Goal: Task Accomplishment & Management: Understand process/instructions

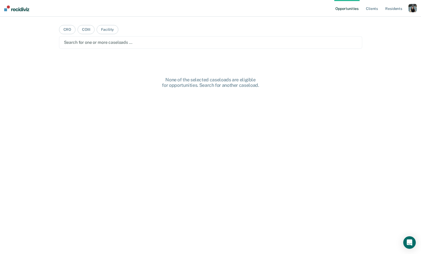
click at [411, 7] on div "button" at bounding box center [412, 8] width 8 height 8
click at [377, 21] on link "Profile" at bounding box center [391, 21] width 42 height 4
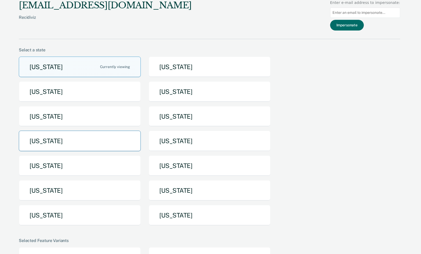
click at [93, 147] on button "[US_STATE]" at bounding box center [80, 141] width 122 height 21
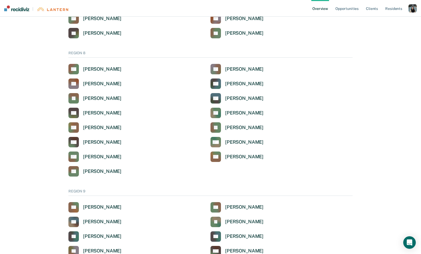
scroll to position [572, 0]
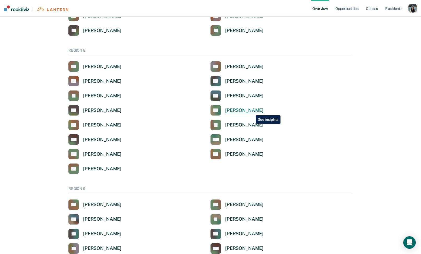
click at [252, 111] on div "[PERSON_NAME]" at bounding box center [244, 111] width 38 height 6
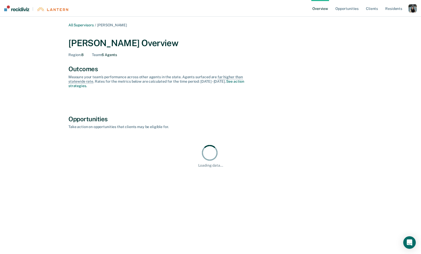
drag, startPoint x: 122, startPoint y: 27, endPoint x: 101, endPoint y: 27, distance: 21.4
click at [101, 27] on div "All Supervisors / [PERSON_NAME] [PERSON_NAME] Overview Region : 8 Team : 6 Agen…" at bounding box center [210, 107] width 313 height 168
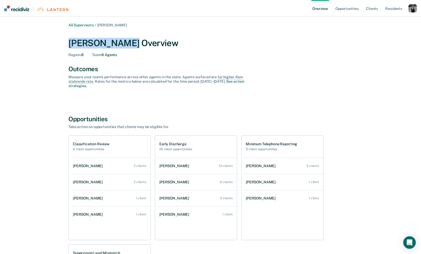
drag, startPoint x: 67, startPoint y: 46, endPoint x: 129, endPoint y: 48, distance: 61.9
click at [129, 48] on div "All Supervisors / [PERSON_NAME] [PERSON_NAME] Overview Region : 8 Team : 6 Agen…" at bounding box center [210, 193] width 313 height 341
copy div "[PERSON_NAME]"
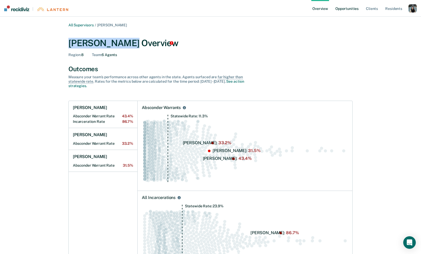
click at [346, 7] on link "Opportunities" at bounding box center [346, 8] width 25 height 17
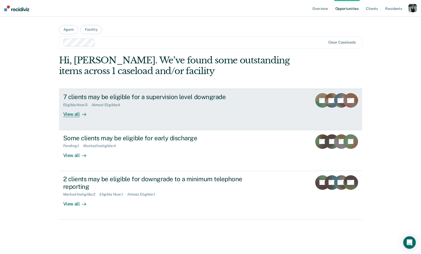
click at [134, 100] on div "7 clients may be eligible for a supervision level downgrade" at bounding box center [154, 97] width 183 height 8
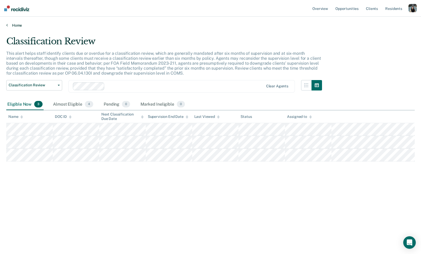
click at [21, 26] on link "Home" at bounding box center [210, 25] width 408 height 5
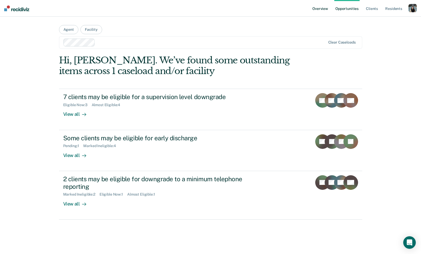
click at [327, 12] on link "Overview" at bounding box center [320, 8] width 18 height 17
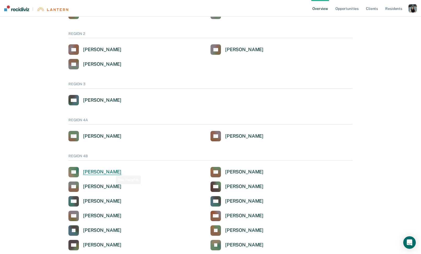
scroll to position [63, 0]
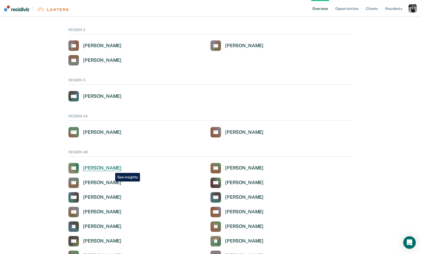
click at [111, 169] on div "[PERSON_NAME]" at bounding box center [102, 168] width 38 height 6
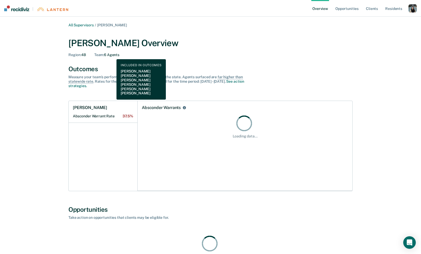
click at [113, 55] on div "Team : 6 Agents" at bounding box center [106, 55] width 25 height 4
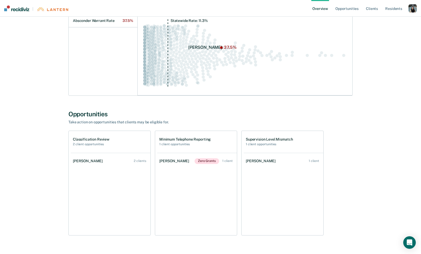
scroll to position [101, 0]
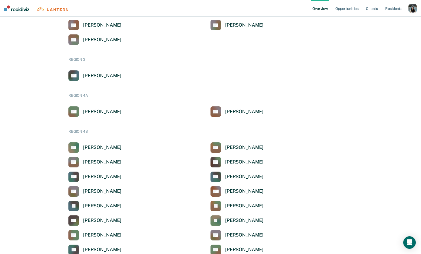
scroll to position [90, 0]
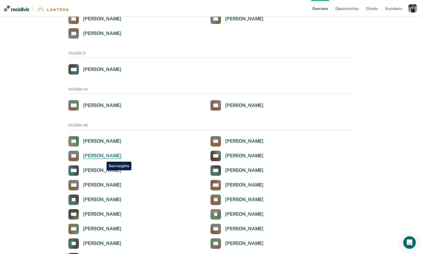
click at [103, 158] on div "[PERSON_NAME]" at bounding box center [102, 156] width 38 height 6
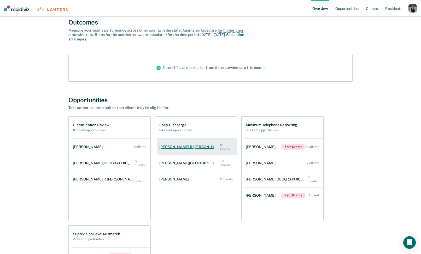
scroll to position [52, 0]
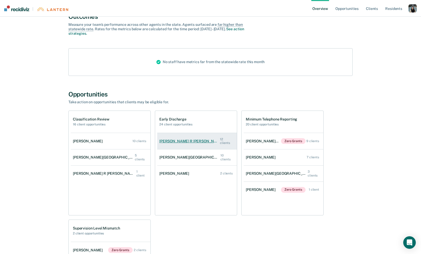
click at [179, 140] on div "[PERSON_NAME] R [PERSON_NAME]" at bounding box center [189, 141] width 61 height 4
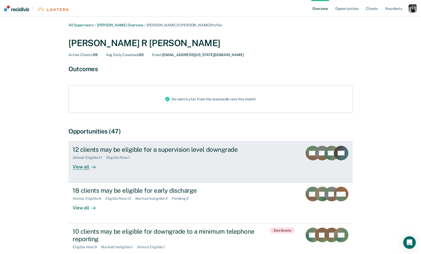
click at [171, 158] on div "Almost Eligible : 11 Eligible Now : 1" at bounding box center [164, 157] width 183 height 7
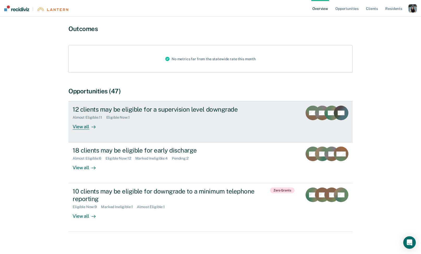
scroll to position [41, 0]
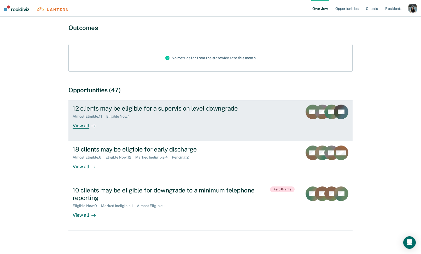
click at [150, 120] on div "12 clients may be eligible for a supervision level downgrade Almost Eligible : …" at bounding box center [171, 117] width 196 height 24
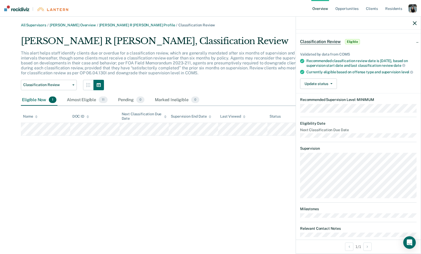
scroll to position [25, 0]
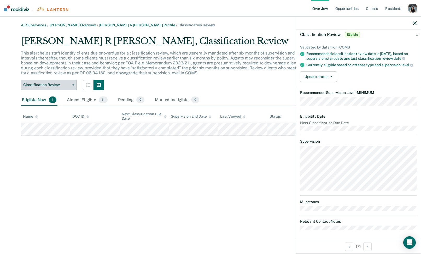
click at [45, 81] on button "Classification Review" at bounding box center [49, 85] width 56 height 10
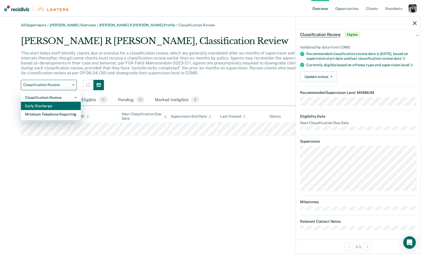
click at [47, 107] on div "Early Discharge" at bounding box center [50, 106] width 51 height 8
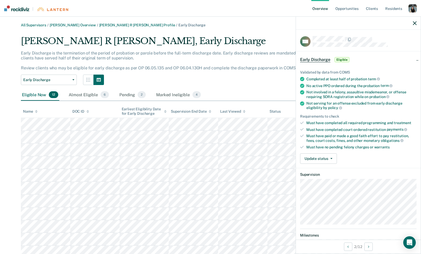
click at [322, 95] on div "Not involved in a felony, assaultive misdemeanor, or offense requiring SORA reg…" at bounding box center [361, 94] width 110 height 9
copy ul "Not involved in a felony, assaultive misdemeanor, or offense requiring SORA reg…"
click at [323, 10] on link "Overview" at bounding box center [320, 8] width 18 height 17
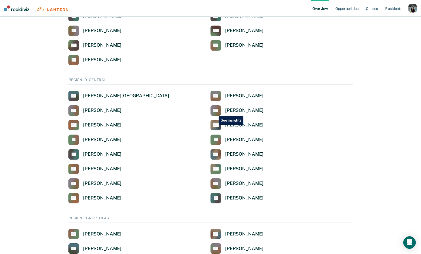
scroll to position [569, 0]
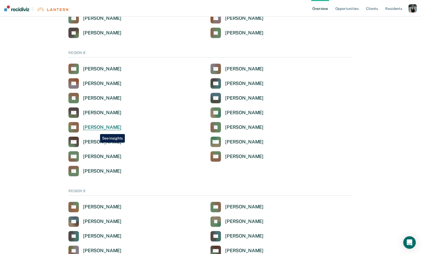
click at [96, 130] on link "LM [PERSON_NAME]" at bounding box center [94, 127] width 53 height 10
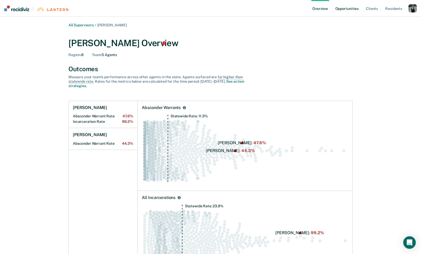
click at [347, 7] on link "Opportunities" at bounding box center [346, 8] width 25 height 17
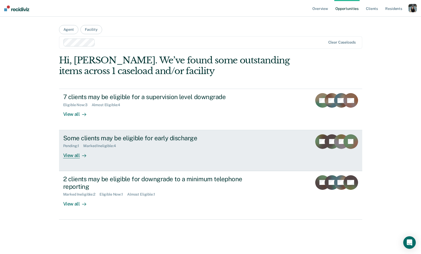
click at [166, 152] on div "Some clients may be eligible for early discharge Pending : 1 Marked Ineligible …" at bounding box center [161, 146] width 196 height 24
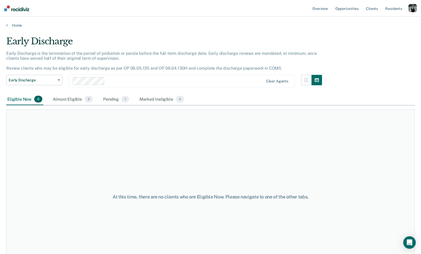
click at [99, 100] on div "Eligible Now 0 Almost Eligible 0 Pending 1 Marked Ineligible 4" at bounding box center [95, 99] width 179 height 11
click at [107, 100] on div "Pending 1" at bounding box center [116, 99] width 28 height 11
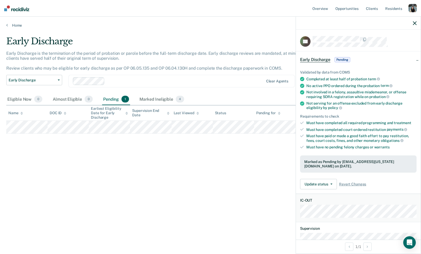
click at [415, 23] on icon "button" at bounding box center [415, 23] width 4 height 4
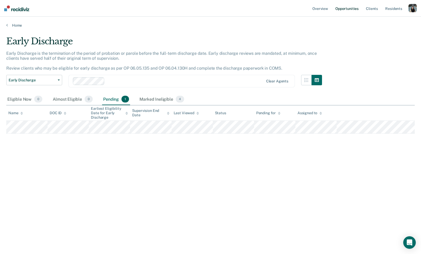
click at [343, 7] on link "Opportunities" at bounding box center [346, 8] width 25 height 17
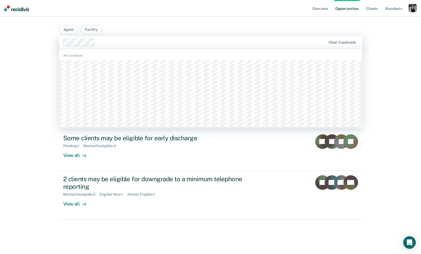
click at [224, 40] on div at bounding box center [211, 42] width 229 height 6
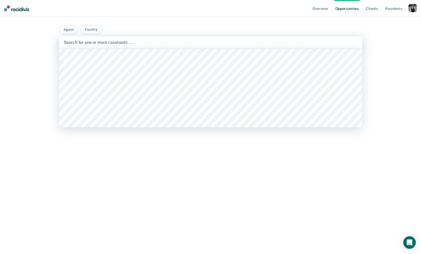
scroll to position [656, 0]
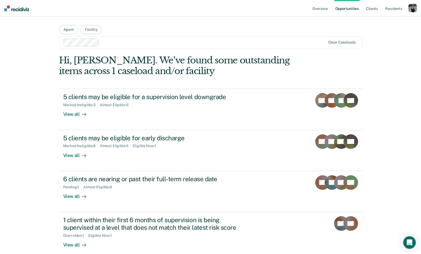
click at [138, 110] on div "Loading data..." at bounding box center [210, 153] width 303 height 196
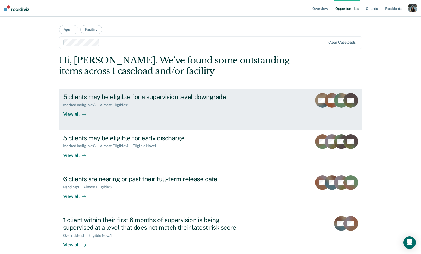
click at [138, 110] on div "5 clients may be eligible for a supervision level downgrade Marked Ineligible :…" at bounding box center [161, 105] width 196 height 24
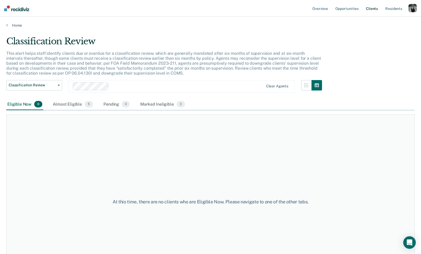
click at [370, 5] on link "Client s" at bounding box center [372, 8] width 14 height 17
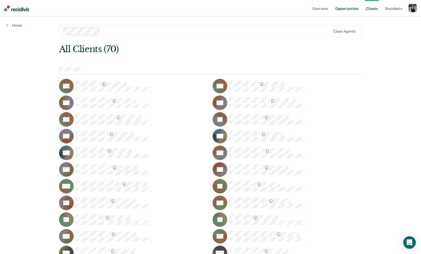
click at [353, 7] on link "Opportunities" at bounding box center [346, 8] width 25 height 17
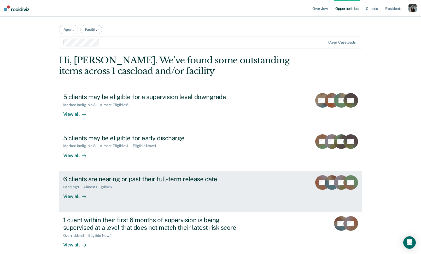
click at [173, 187] on div "Pending : 1 Almost Eligible : 6" at bounding box center [154, 186] width 183 height 7
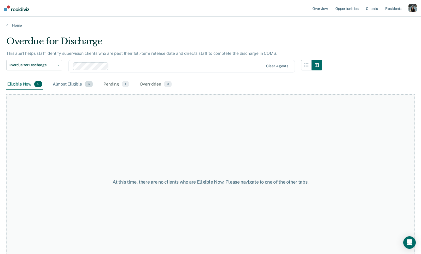
click at [68, 87] on div "Almost Eligible 6" at bounding box center [73, 84] width 42 height 11
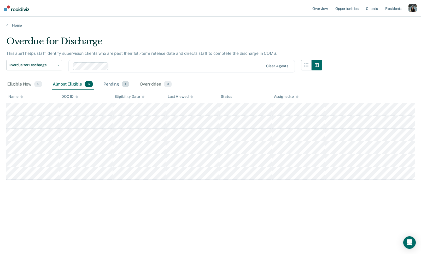
click at [108, 82] on div "Pending 1" at bounding box center [116, 84] width 28 height 11
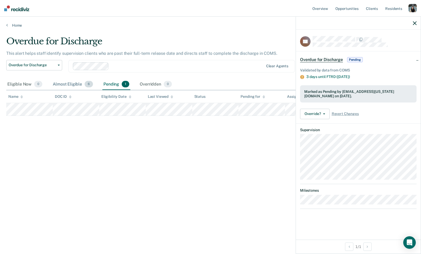
click at [76, 83] on div "Almost Eligible 6" at bounding box center [73, 84] width 42 height 11
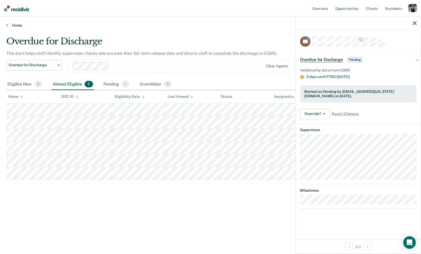
click at [16, 26] on link "Home" at bounding box center [210, 25] width 408 height 5
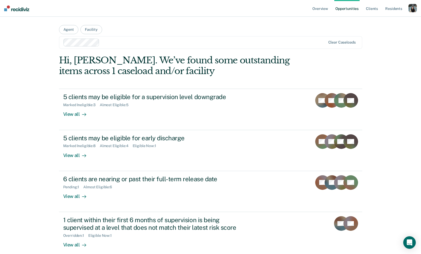
scroll to position [27, 0]
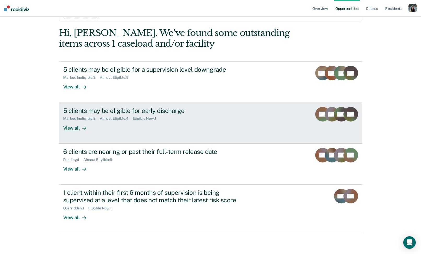
click at [127, 111] on div "5 clients may be eligible for early discharge" at bounding box center [154, 111] width 183 height 8
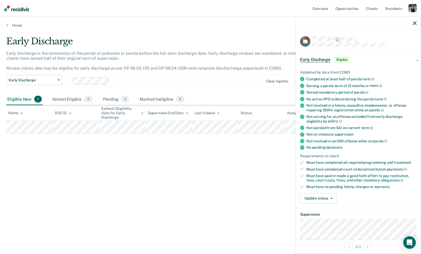
click at [317, 99] on div "No active PPO ordered during the parole term" at bounding box center [361, 99] width 110 height 5
click at [315, 106] on div "Not involved in a felony, assaultive misdemeanor, or offense requiring SORA reg…" at bounding box center [361, 107] width 110 height 9
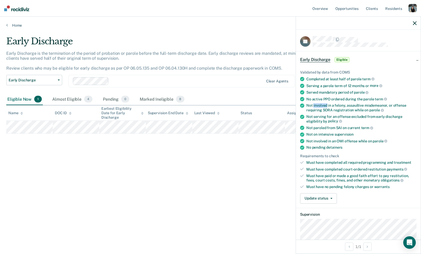
click at [315, 106] on div "Not involved in a felony, assaultive misdemeanor, or offense requiring SORA reg…" at bounding box center [361, 107] width 110 height 9
copy ul "Not involved in a felony, assaultive misdemeanor, or offense requiring SORA reg…"
click at [320, 139] on div "Not involved in an OWI offense while on parole" at bounding box center [361, 141] width 110 height 5
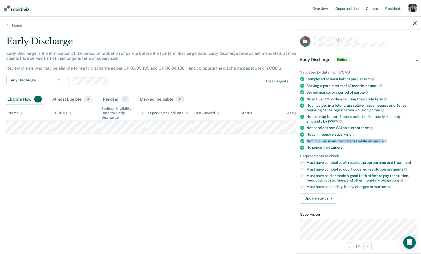
copy ul "Not involved in an OWI offense while on parole"
click at [321, 185] on div "Must have no pending felony charges or warrants" at bounding box center [361, 187] width 110 height 4
copy div "Must have no pending felony charges or warrants"
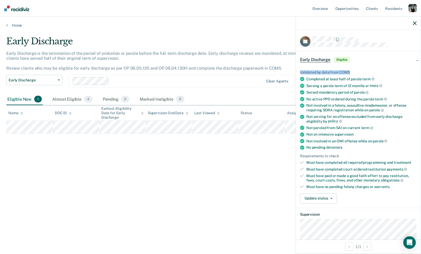
drag, startPoint x: 300, startPoint y: 71, endPoint x: 351, endPoint y: 71, distance: 50.9
click at [351, 71] on div "Validated by data from COMS" at bounding box center [358, 72] width 116 height 4
copy div "Validated by data from COMS"
